Goal: Task Accomplishment & Management: Manage account settings

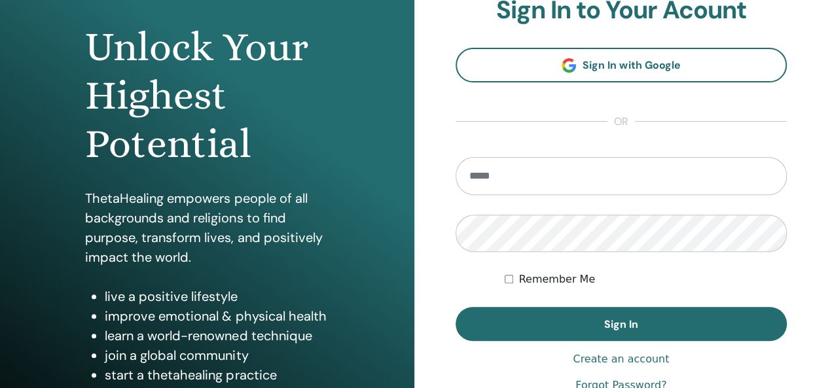
scroll to position [131, 0]
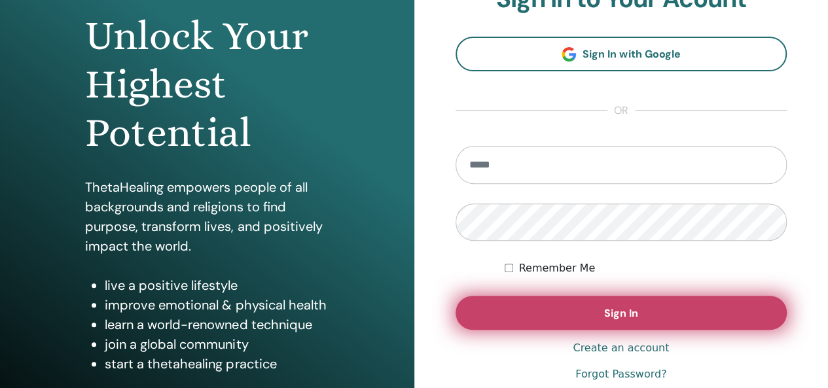
type input "**********"
click at [641, 312] on button "Sign In" at bounding box center [621, 313] width 332 height 34
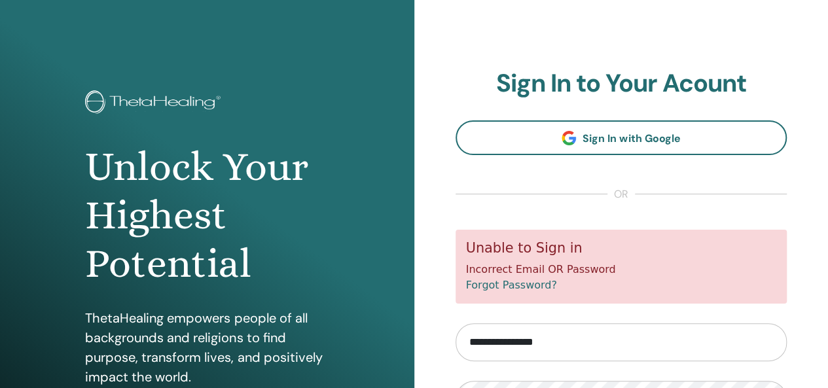
scroll to position [65, 0]
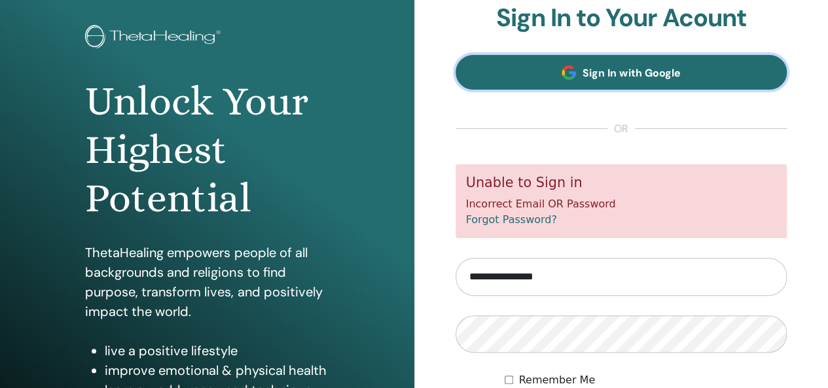
click at [694, 66] on link "Sign In with Google" at bounding box center [621, 72] width 332 height 35
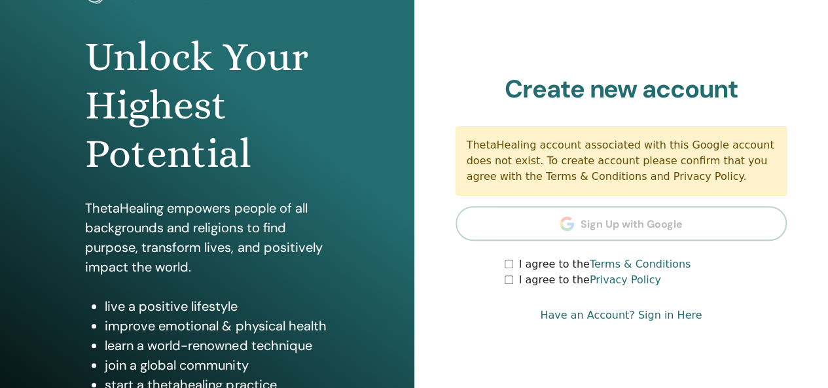
scroll to position [131, 0]
